Goal: Task Accomplishment & Management: Complete application form

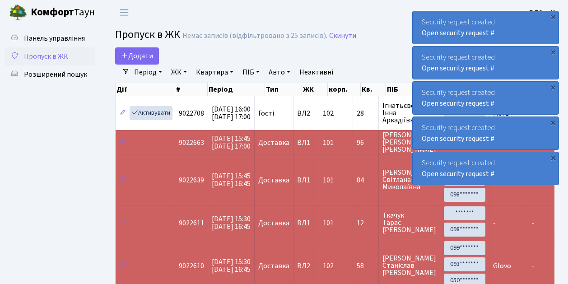
select select "25"
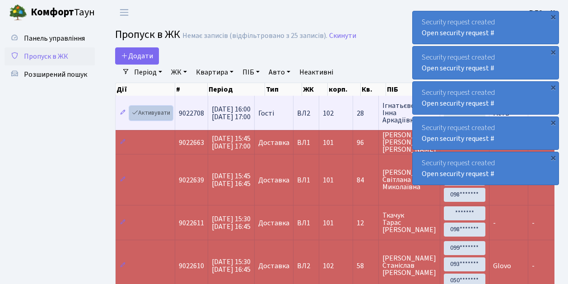
click at [153, 113] on link "Активувати" at bounding box center [151, 113] width 43 height 14
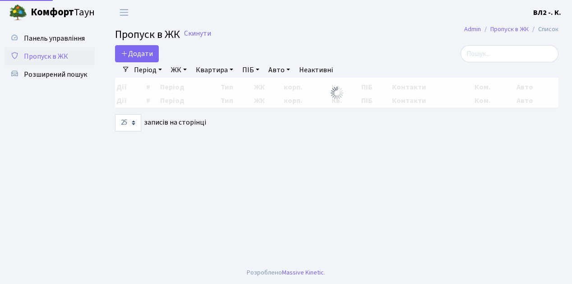
select select "25"
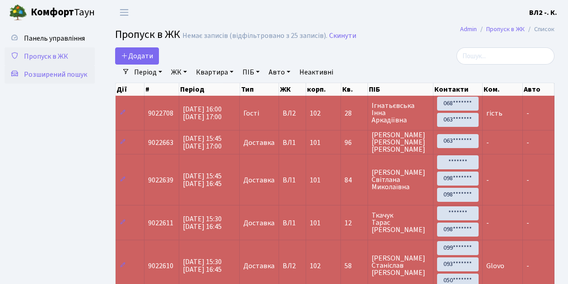
click at [55, 79] on span "Розширений пошук" at bounding box center [55, 75] width 63 height 10
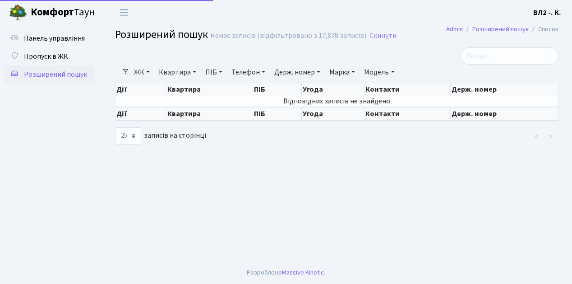
select select "25"
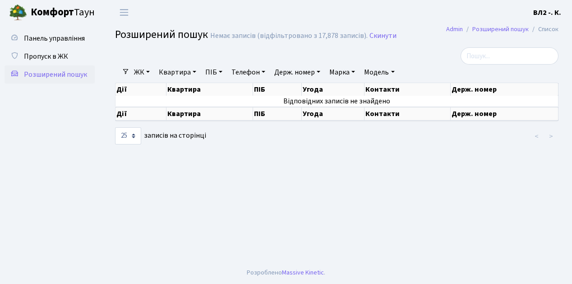
click at [184, 73] on link "Квартира" at bounding box center [177, 72] width 45 height 15
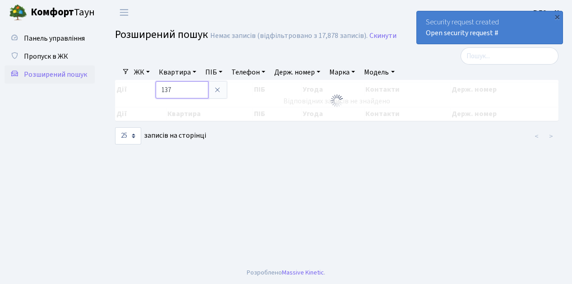
type input "137"
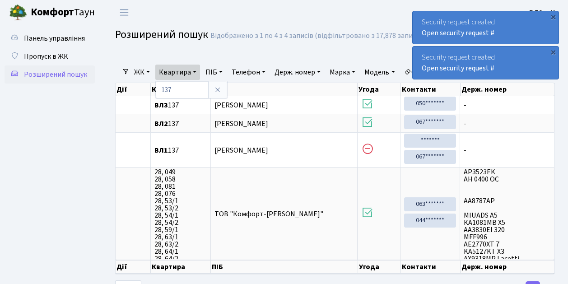
click at [56, 77] on span "Розширений пошук" at bounding box center [55, 75] width 63 height 10
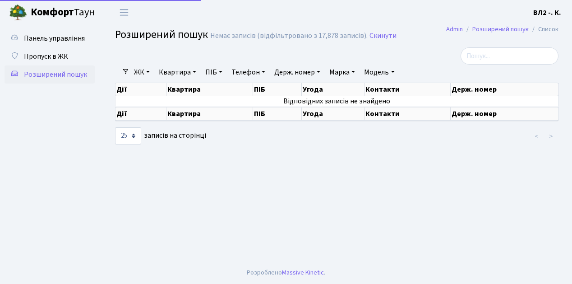
select select "25"
click at [55, 54] on span "Пропуск в ЖК" at bounding box center [46, 56] width 44 height 10
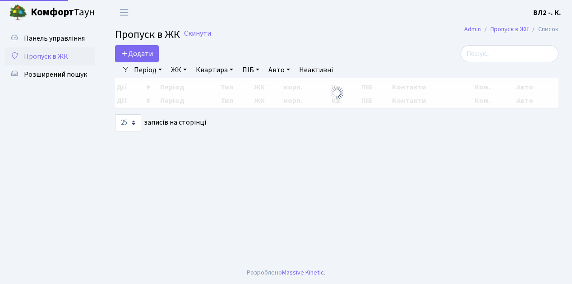
select select "25"
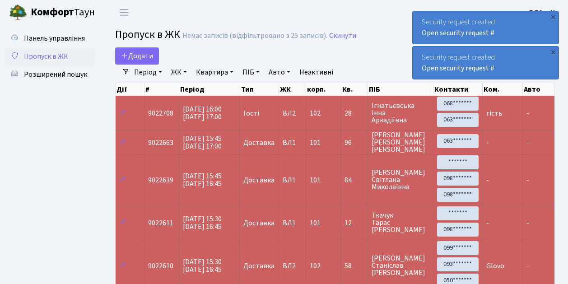
click at [52, 54] on span "Пропуск в ЖК" at bounding box center [46, 56] width 44 height 10
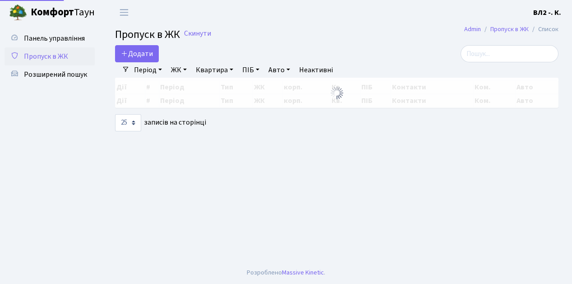
select select "25"
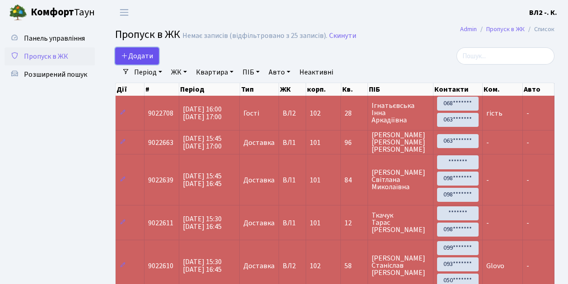
click at [139, 58] on span "Додати" at bounding box center [137, 56] width 32 height 10
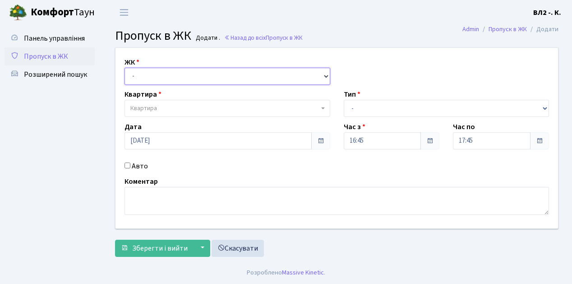
click at [140, 75] on select "- [STREET_ADDRESS][PERSON_NAME]" at bounding box center [228, 76] width 206 height 17
select select "317"
click at [125, 68] on select "- [STREET_ADDRESS][PERSON_NAME]" at bounding box center [228, 76] width 206 height 17
select select
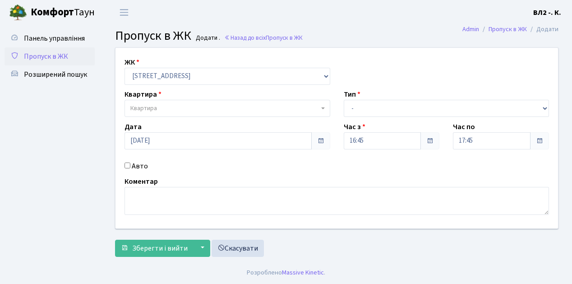
click at [168, 108] on span "Квартира" at bounding box center [224, 108] width 189 height 9
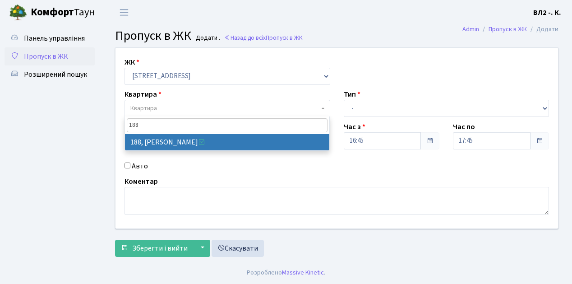
type input "188"
select select "40000"
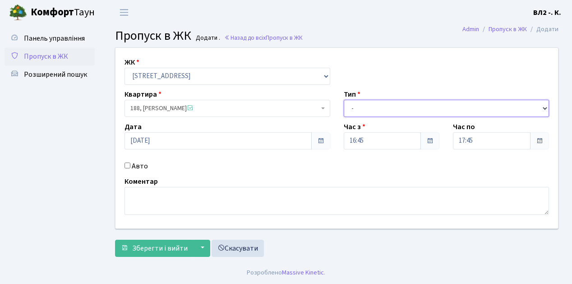
click at [365, 108] on select "- Доставка Таксі Гості Сервіс" at bounding box center [447, 108] width 206 height 17
select select "1"
click at [344, 100] on select "- Доставка Таксі Гості Сервіс" at bounding box center [447, 108] width 206 height 17
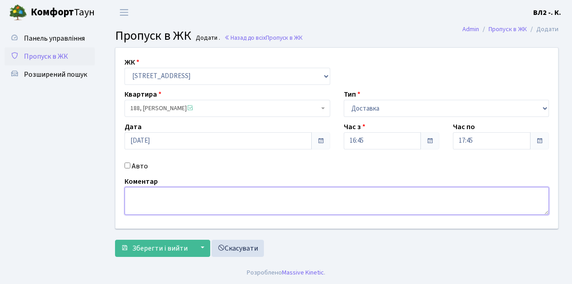
click at [158, 202] on textarea at bounding box center [337, 201] width 425 height 28
type textarea "Glovo"
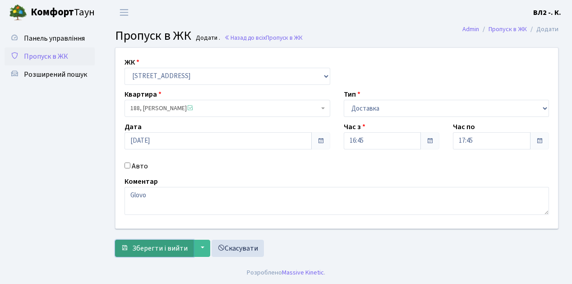
click at [160, 243] on span "Зберегти і вийти" at bounding box center [160, 248] width 56 height 10
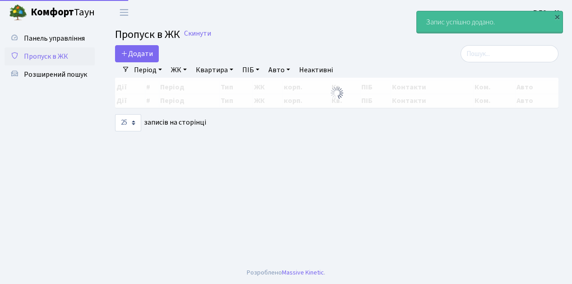
select select "25"
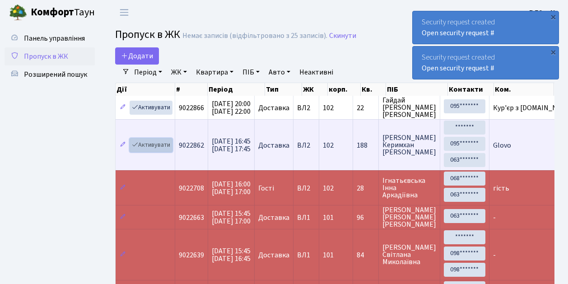
click at [146, 144] on link "Активувати" at bounding box center [151, 145] width 43 height 14
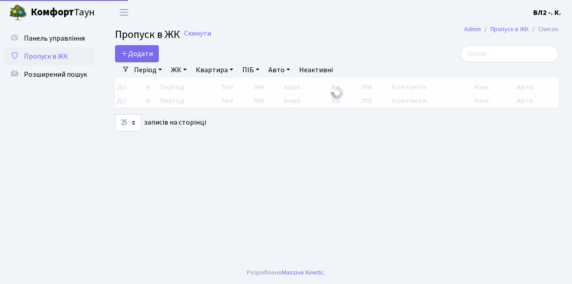
select select "25"
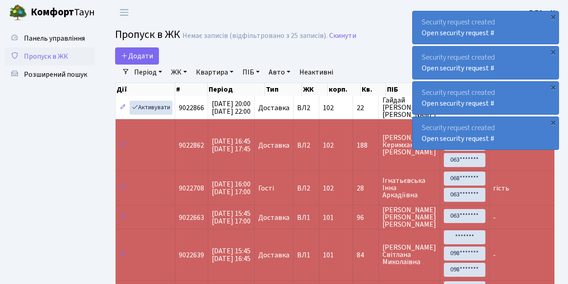
click at [40, 59] on span "Пропуск в ЖК" at bounding box center [46, 56] width 44 height 10
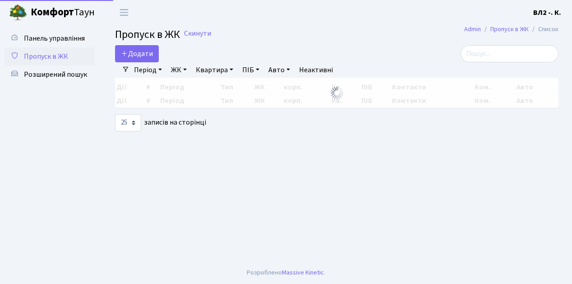
select select "25"
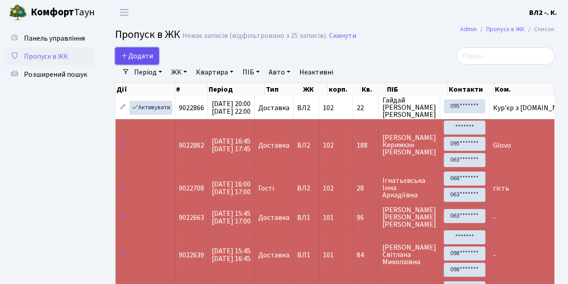
click at [145, 58] on span "Додати" at bounding box center [137, 56] width 32 height 10
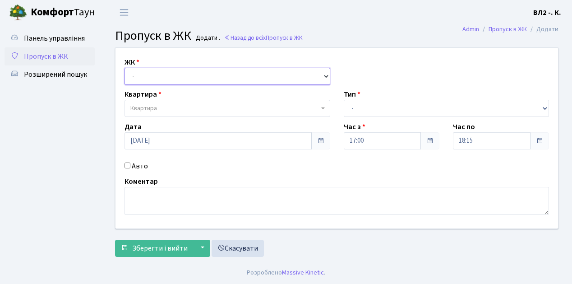
click at [146, 72] on select "- ВЛ1, Ужгородський пров., 4/1 ВЛ2, Голосіївський просп., 76 ВЛ3, пр.Голосіївсь…" at bounding box center [228, 76] width 206 height 17
select select "317"
click at [125, 68] on select "- ВЛ1, Ужгородський пров., 4/1 ВЛ2, Голосіївський просп., 76 ВЛ3, пр.Голосіївсь…" at bounding box center [228, 76] width 206 height 17
select select
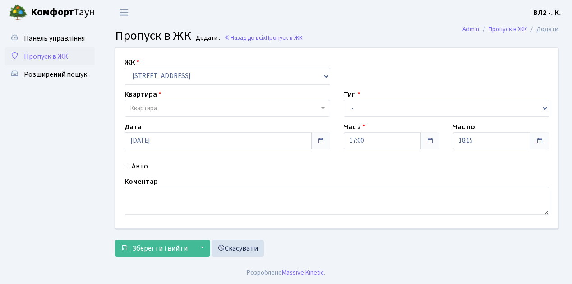
click at [178, 110] on span "Квартира" at bounding box center [224, 108] width 189 height 9
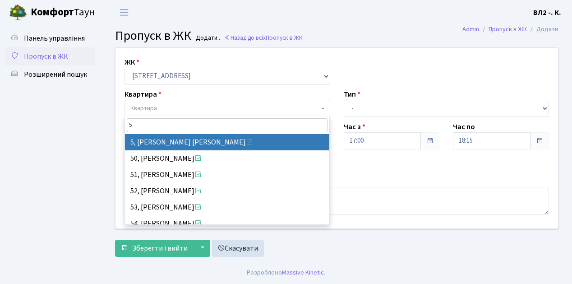
type input "5"
select select "37954"
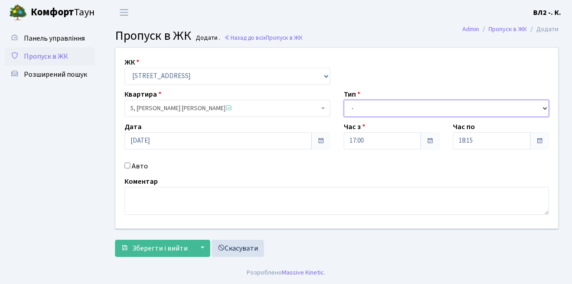
click at [362, 106] on select "- Доставка Таксі Гості Сервіс" at bounding box center [447, 108] width 206 height 17
select select "1"
click at [344, 100] on select "- Доставка Таксі Гості Сервіс" at bounding box center [447, 108] width 206 height 17
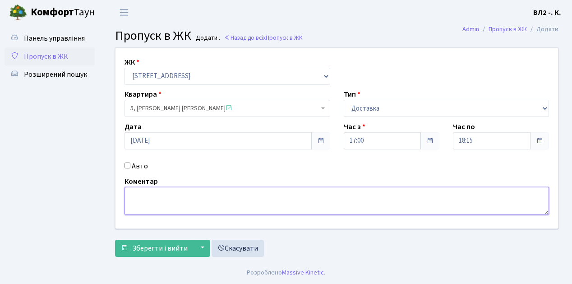
click at [145, 204] on textarea at bounding box center [337, 201] width 425 height 28
type textarea "GLOVO"
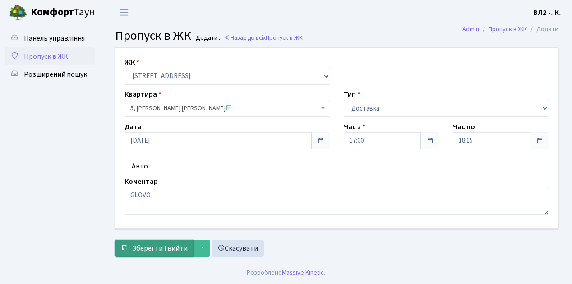
click at [161, 250] on span "Зберегти і вийти" at bounding box center [160, 248] width 56 height 10
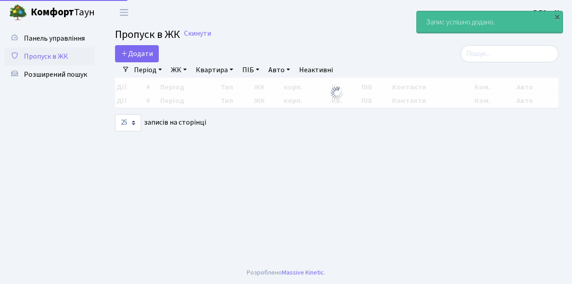
select select "25"
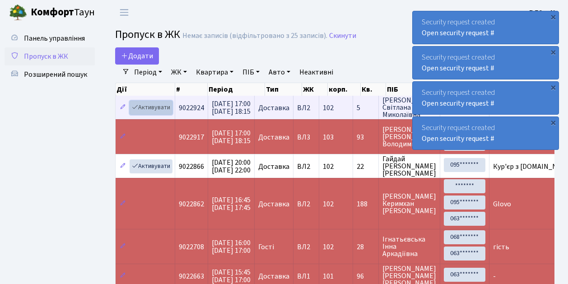
click at [157, 107] on link "Активувати" at bounding box center [151, 108] width 43 height 14
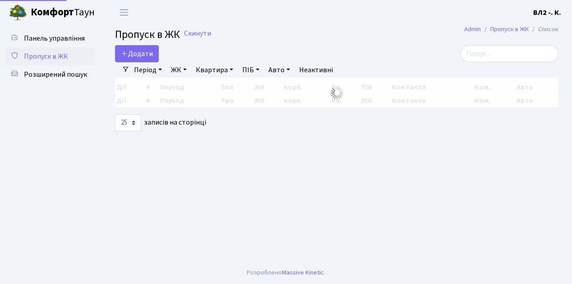
select select "25"
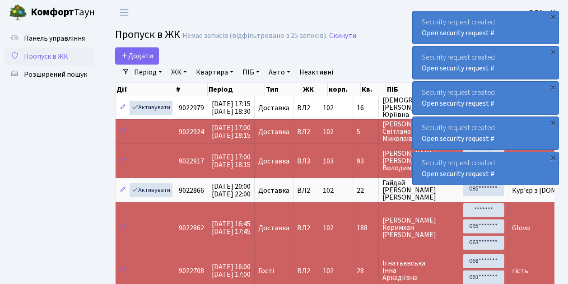
click at [40, 58] on span "Пропуск в ЖК" at bounding box center [46, 56] width 44 height 10
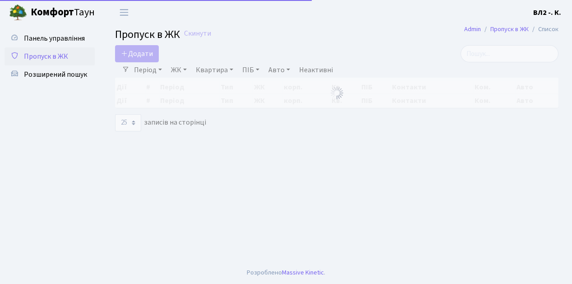
select select "25"
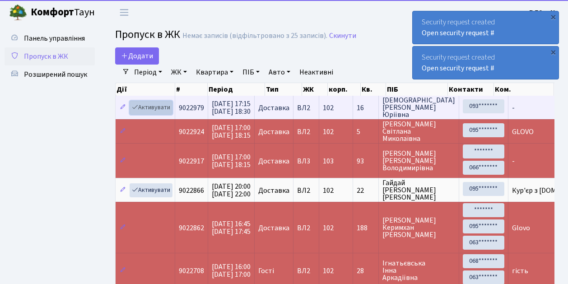
click at [162, 106] on link "Активувати" at bounding box center [151, 108] width 43 height 14
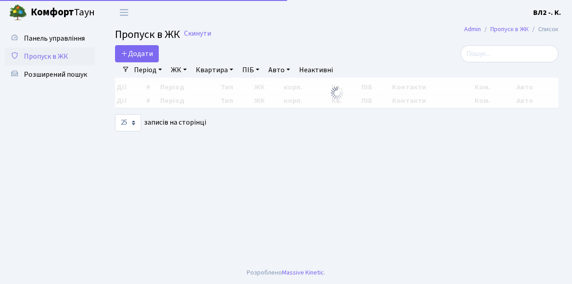
select select "25"
